Goal: Information Seeking & Learning: Learn about a topic

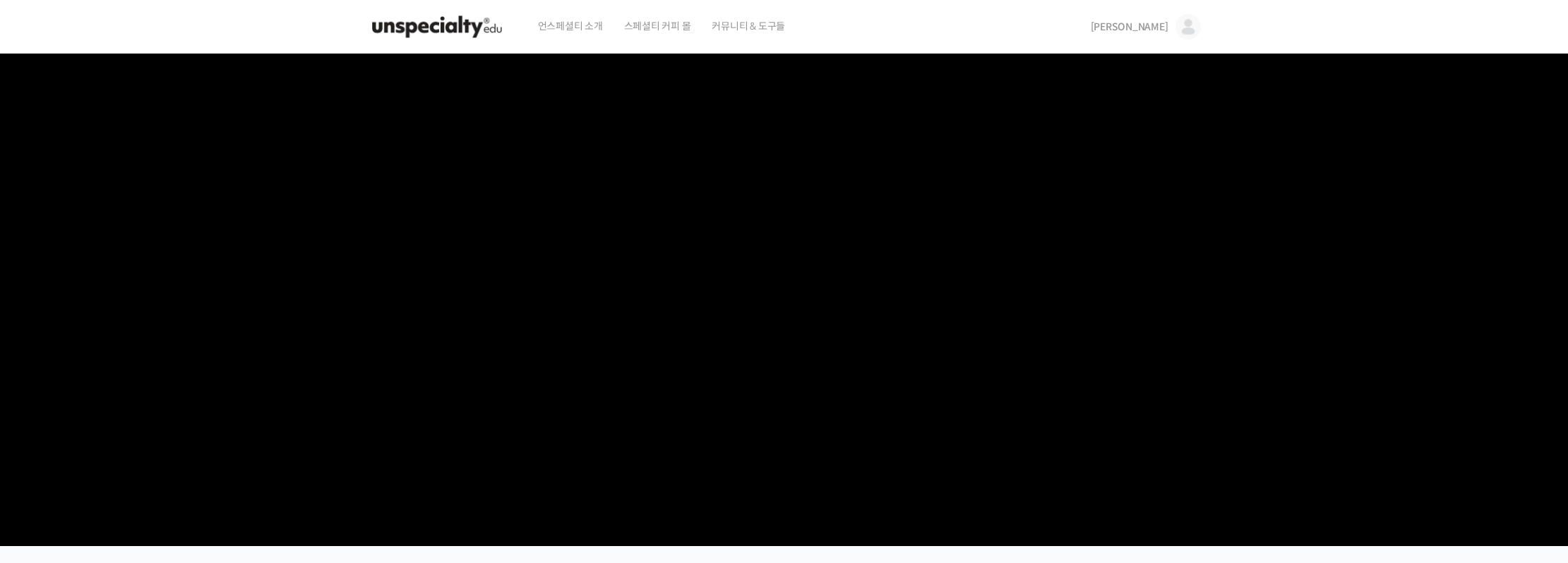
click at [1158, 25] on span "[PERSON_NAME]" at bounding box center [1129, 26] width 78 height 12
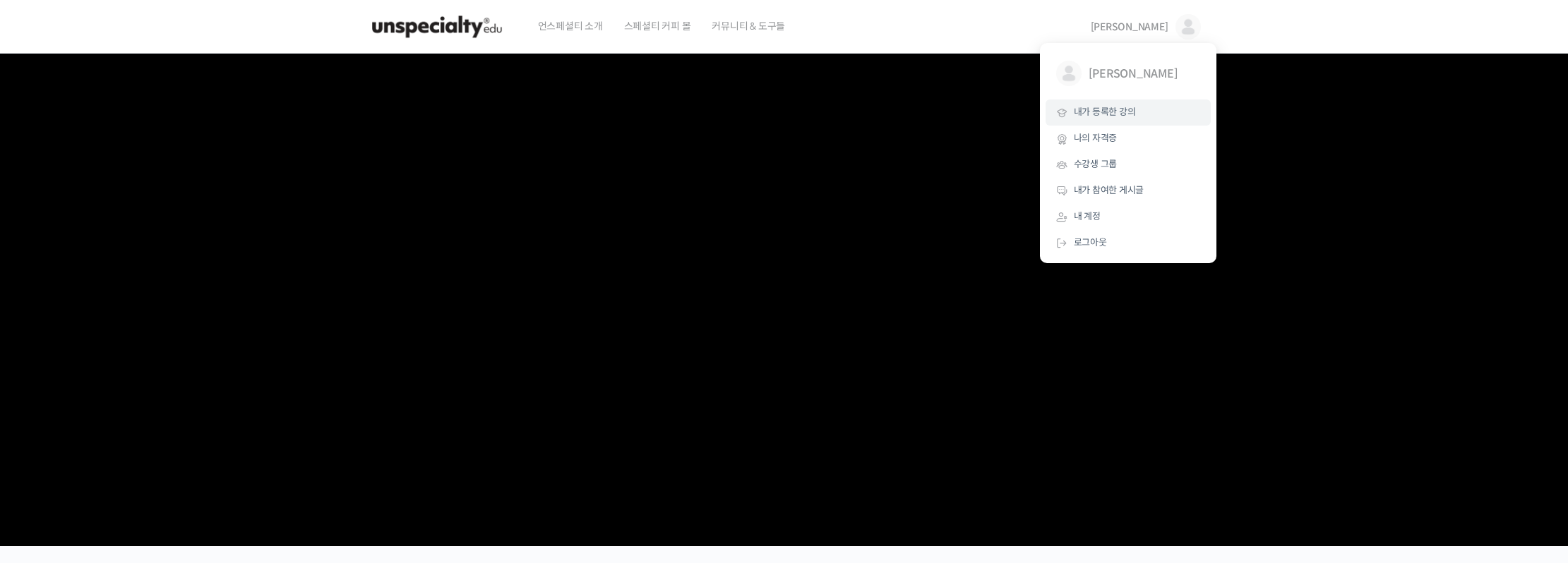
click at [1127, 108] on span "내가 등록한 강의" at bounding box center [1105, 112] width 62 height 12
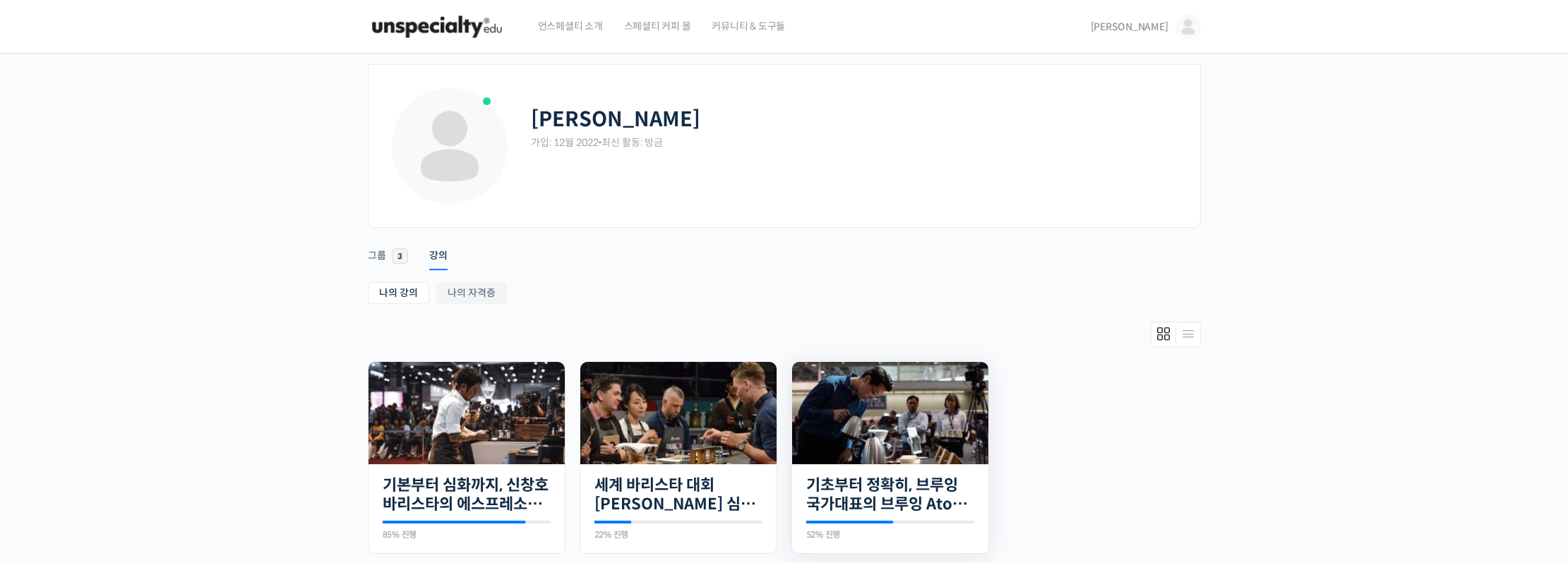
click at [875, 513] on div "23개의 수업 기초부터 정확히, 브루잉 국가대표의 브루잉 AtoZ 클래스 52% 진행 최근 활동: 2025년 05월 03일 8:51 오후 정형…" at bounding box center [890, 509] width 196 height 89
click at [880, 489] on link "기초부터 정확히, 브루잉 국가대표의 브루잉 AtoZ 클래스" at bounding box center [890, 494] width 168 height 39
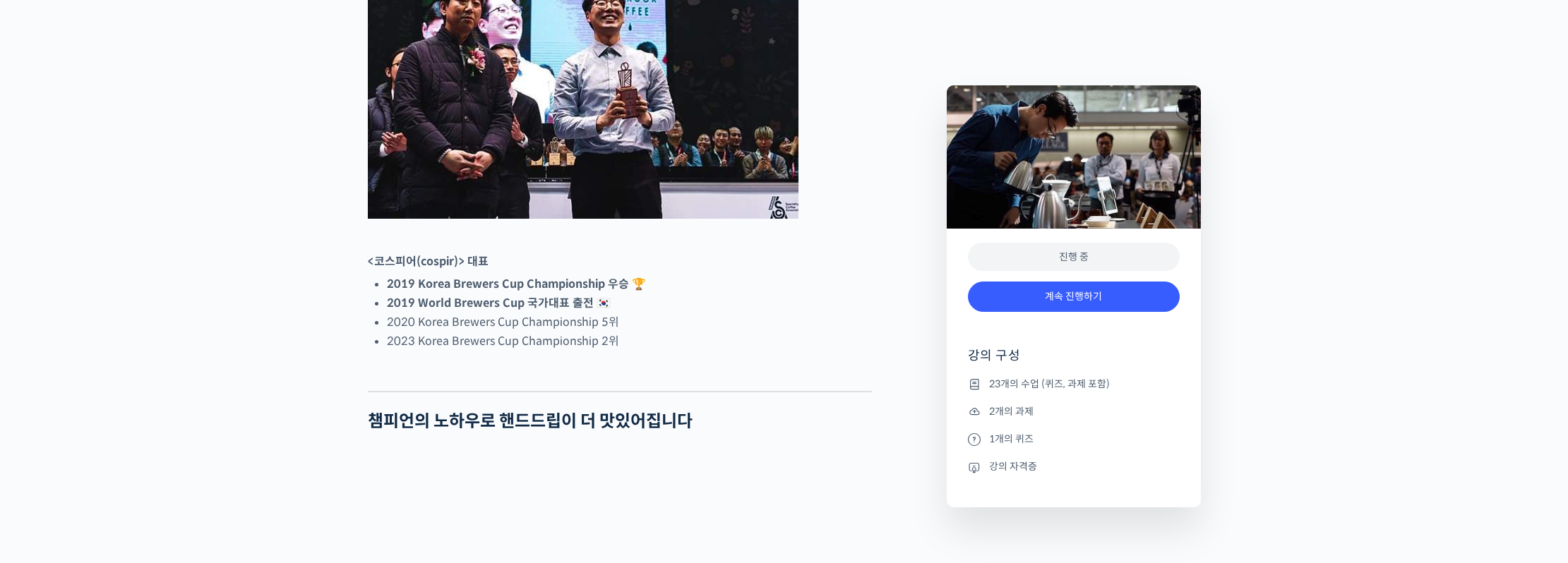
scroll to position [775, 0]
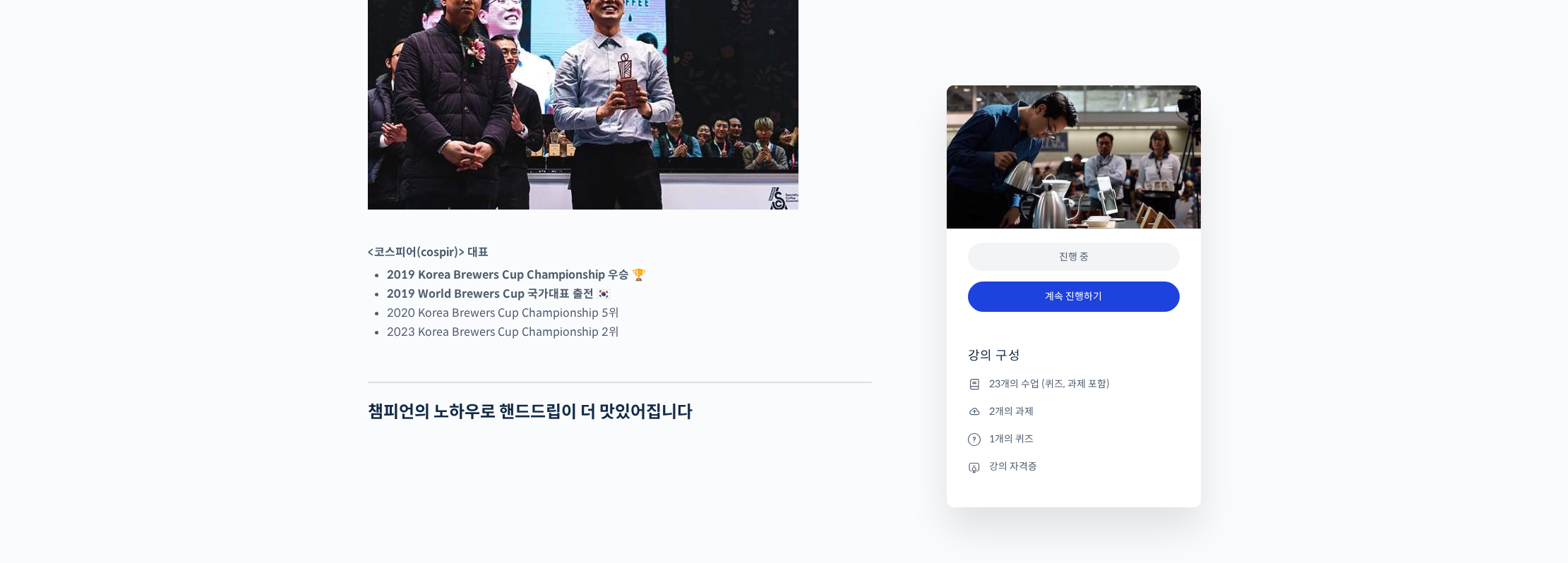
click at [1141, 295] on link "계속 진행하기" at bounding box center [1074, 297] width 212 height 31
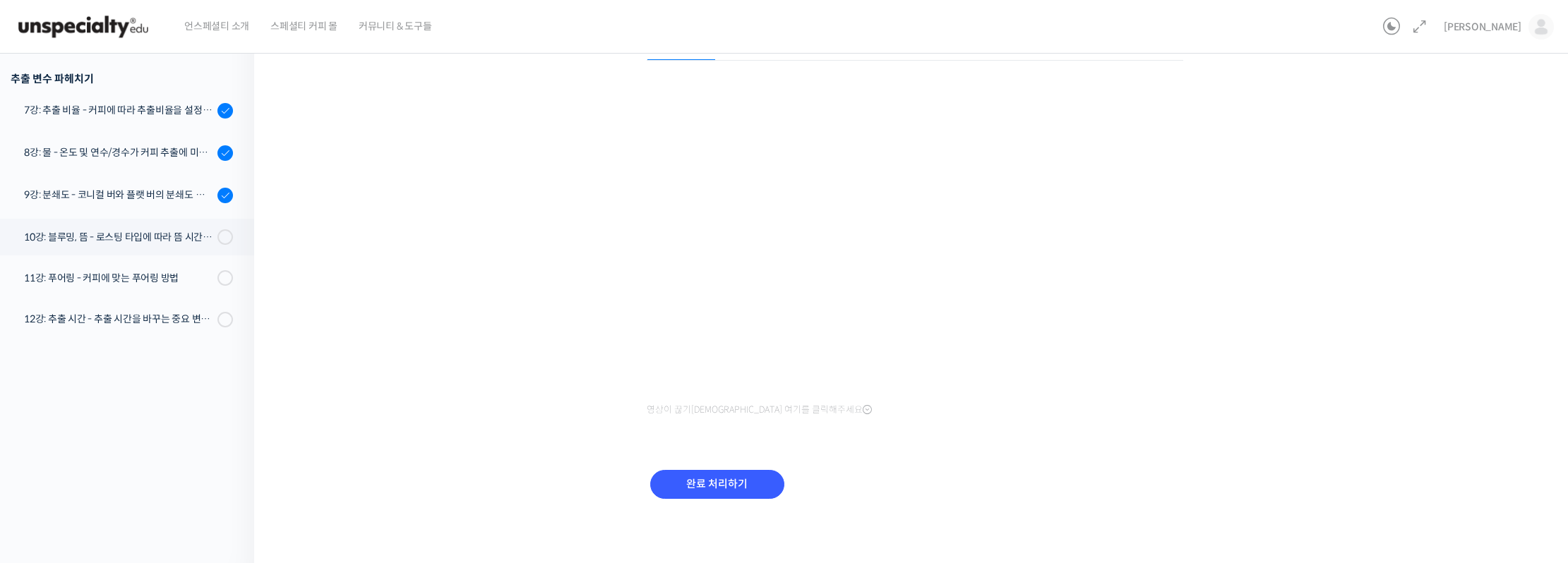
scroll to position [424, 0]
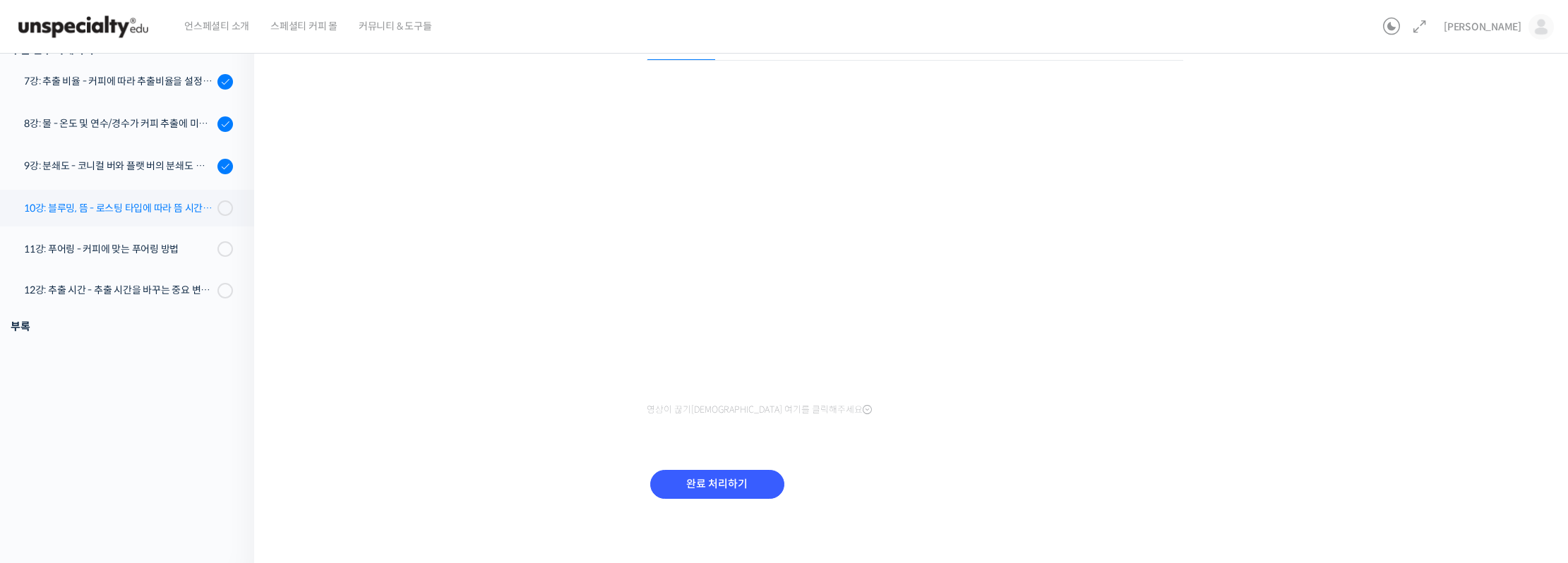
click at [174, 198] on link "10강: 블루밍, 뜸 - 로스팅 타입에 따라 뜸 시간을 다르게 해야 하는 이유" at bounding box center [123, 208] width 261 height 36
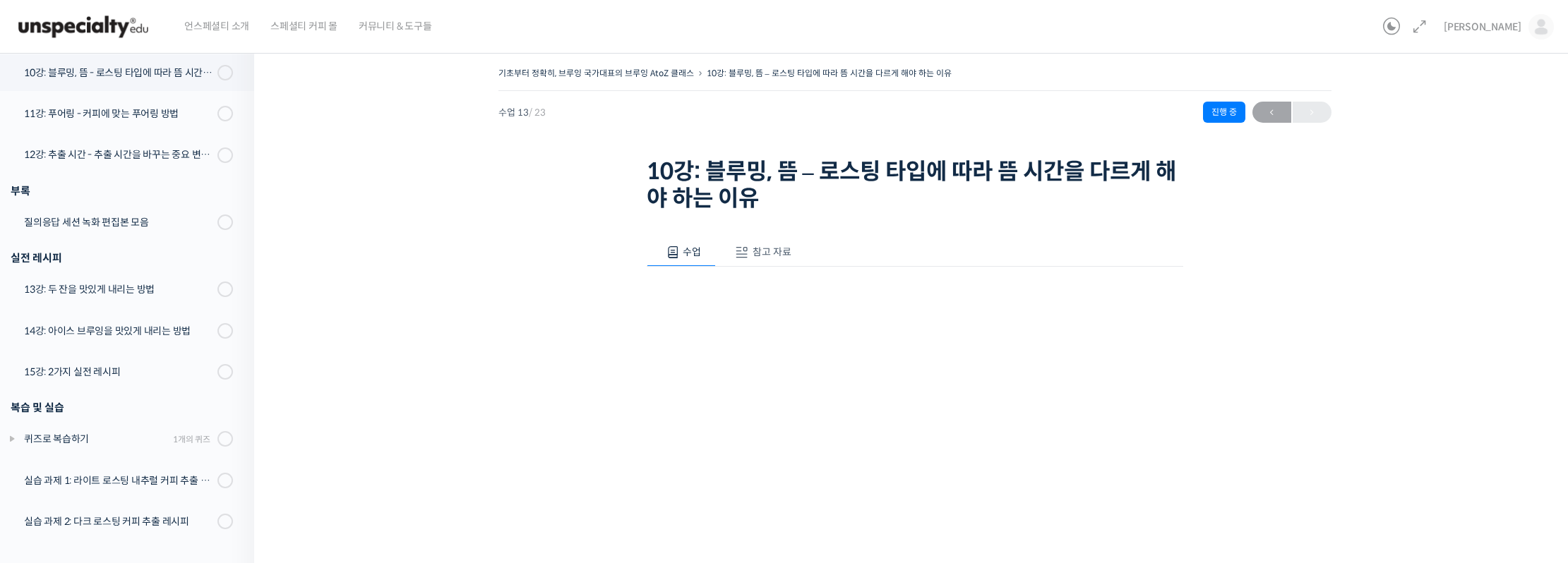
click at [761, 250] on span "참고 자료" at bounding box center [772, 251] width 39 height 12
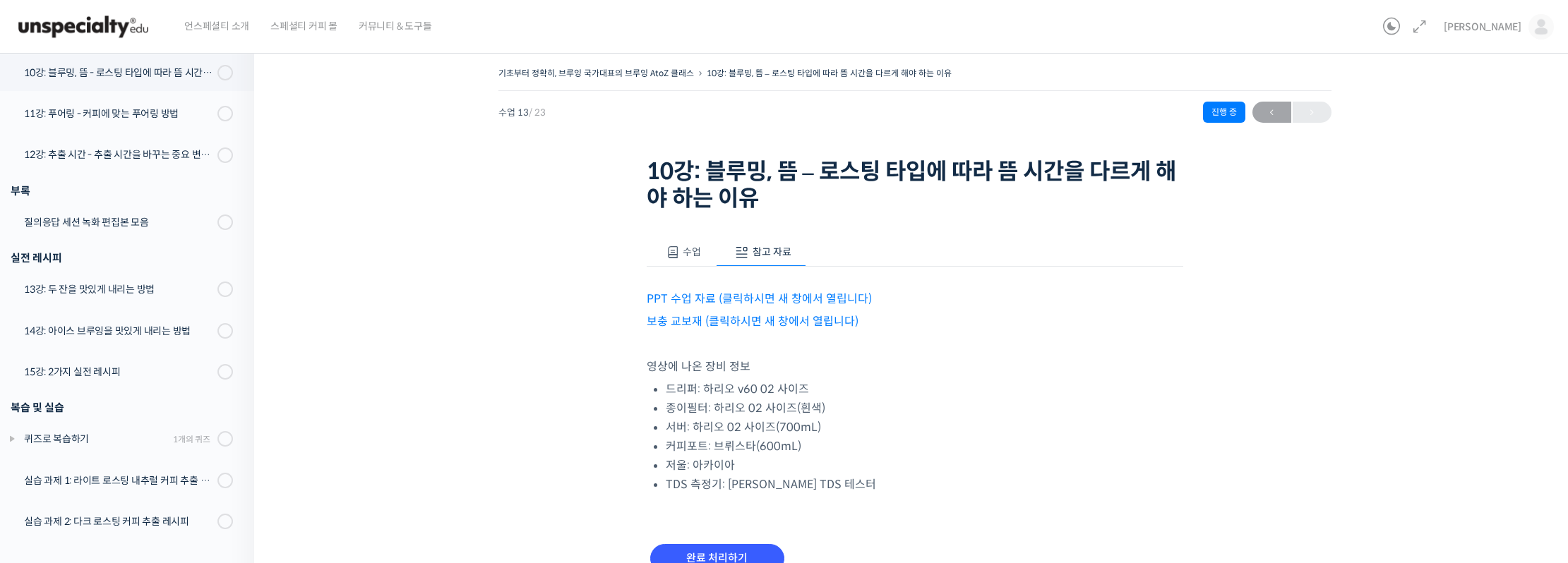
click at [795, 301] on link "PPT 수업 자료 (클릭하시면 새 창에서 열립니다)" at bounding box center [760, 298] width 225 height 15
click at [688, 240] on button "수업" at bounding box center [682, 253] width 70 height 30
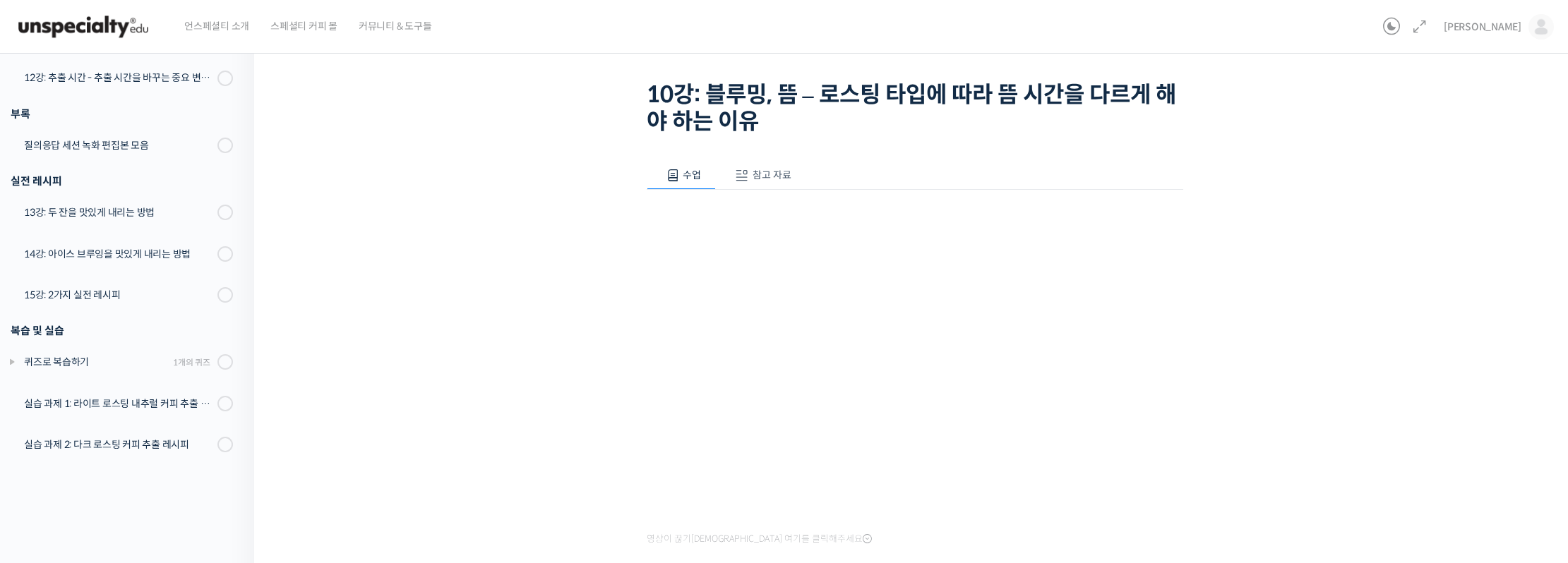
scroll to position [512, 0]
